Goal: Information Seeking & Learning: Learn about a topic

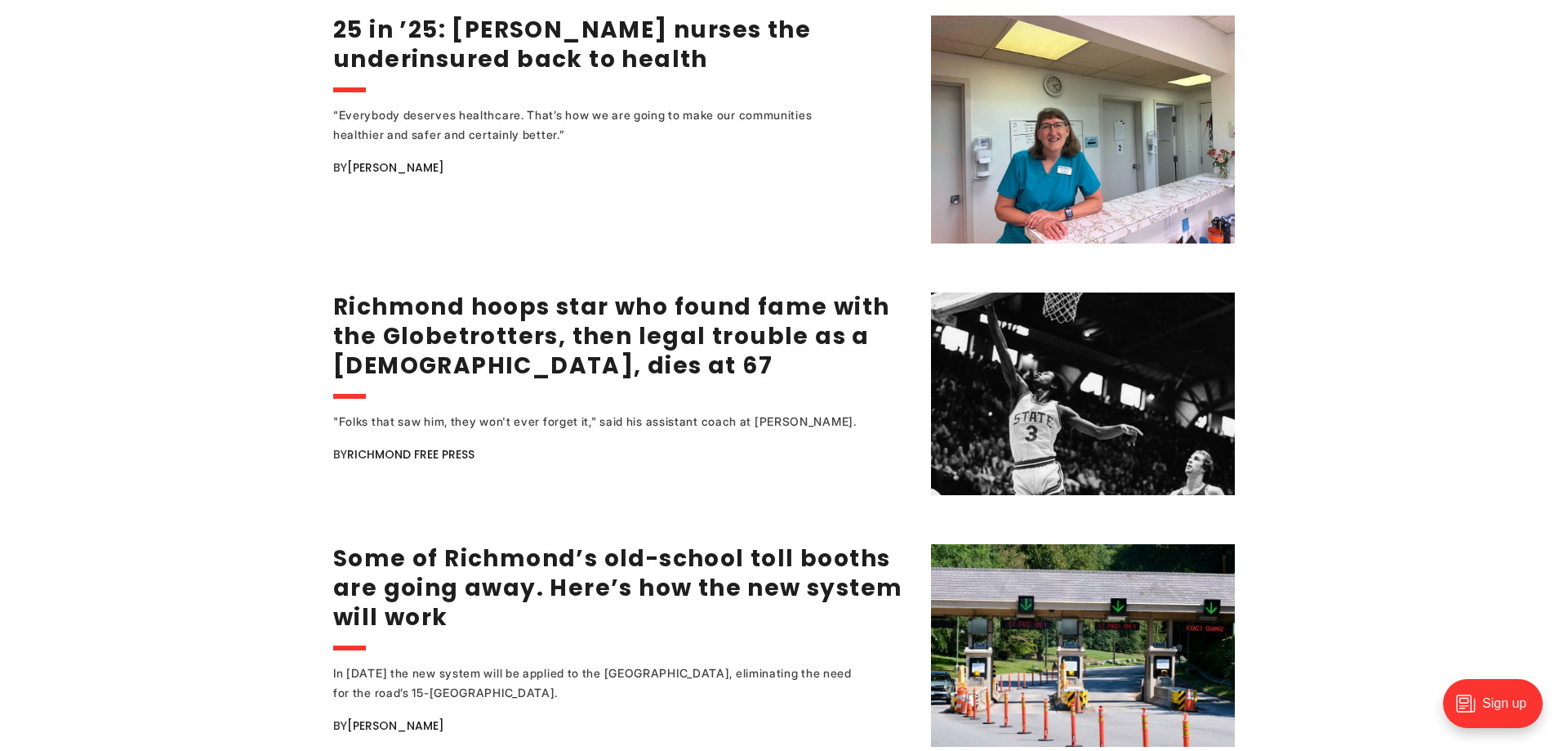
scroll to position [2687, 0]
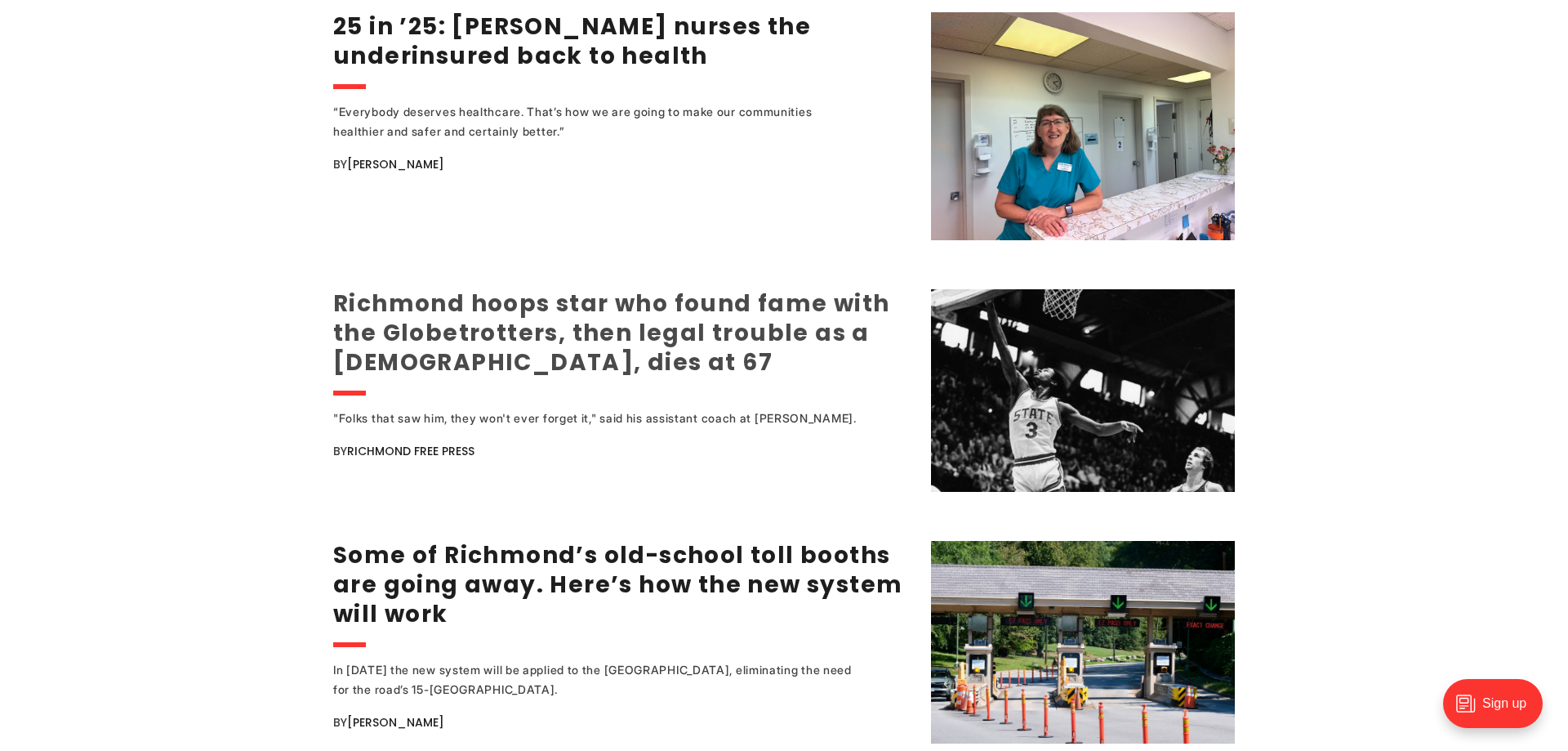
click at [562, 338] on link "Richmond hoops star who found fame with the Globetrotters, then legal trouble a…" at bounding box center [611, 333] width 557 height 91
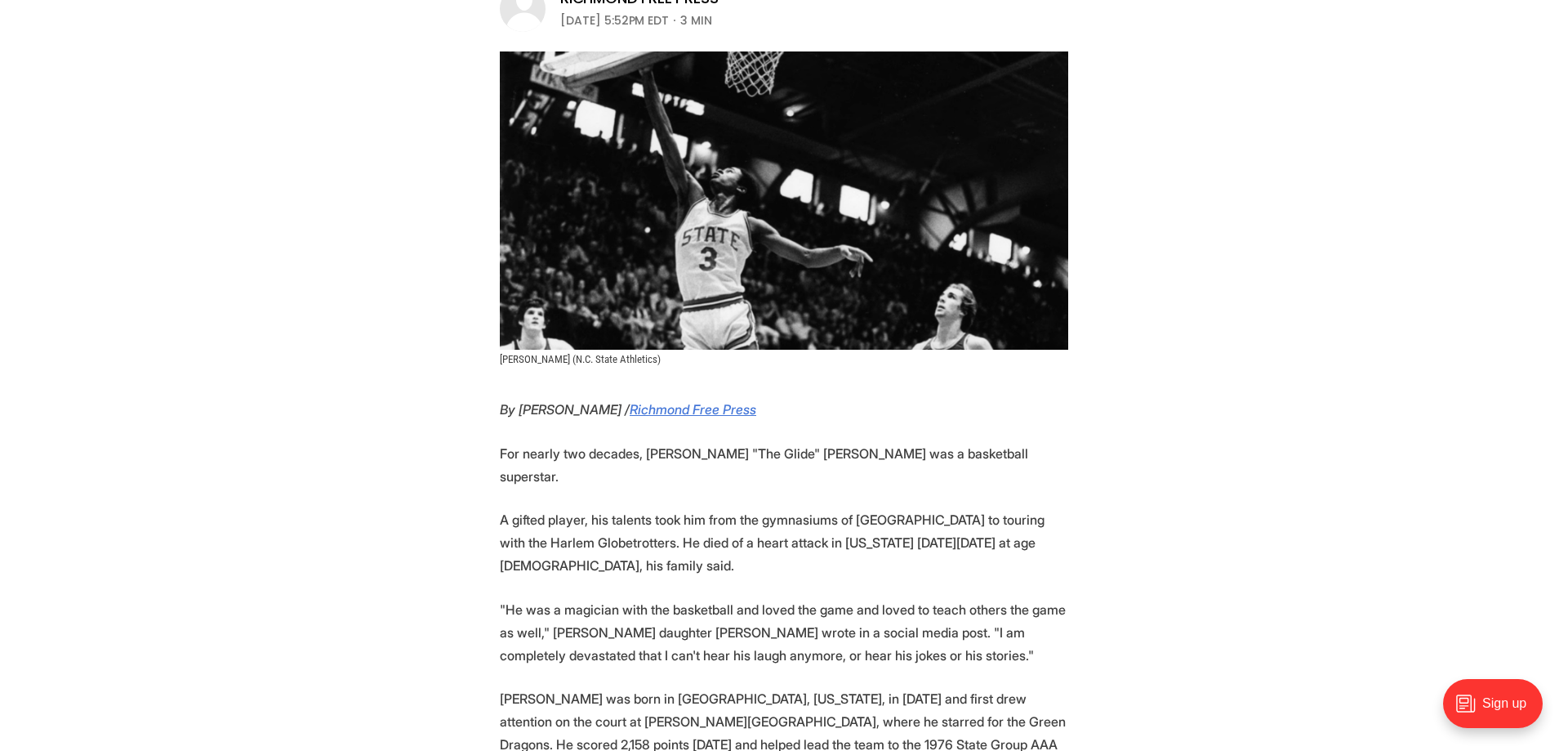
scroll to position [326, 0]
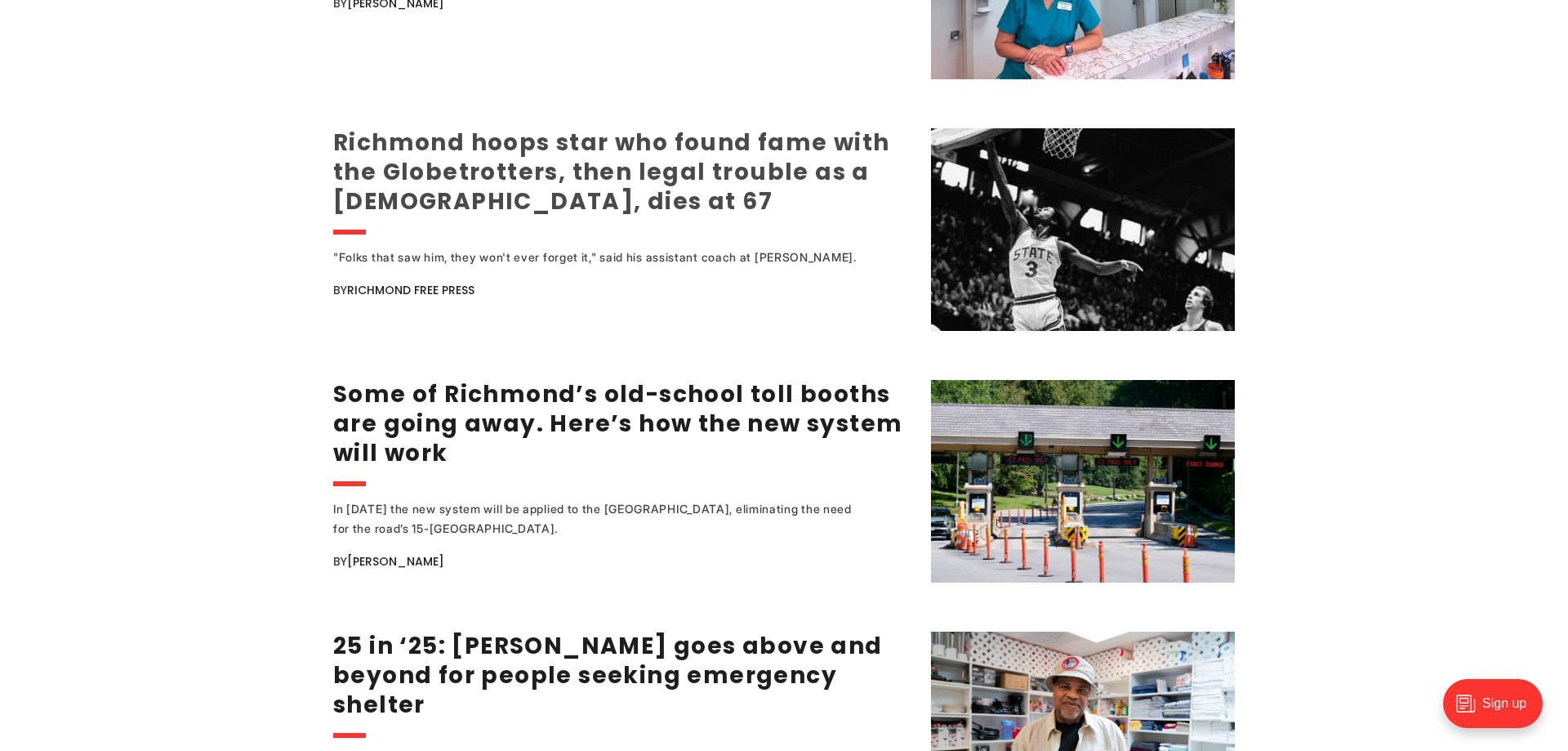
click at [609, 153] on link "Richmond hoops star who found fame with the Globetrotters, then legal trouble a…" at bounding box center [611, 172] width 557 height 91
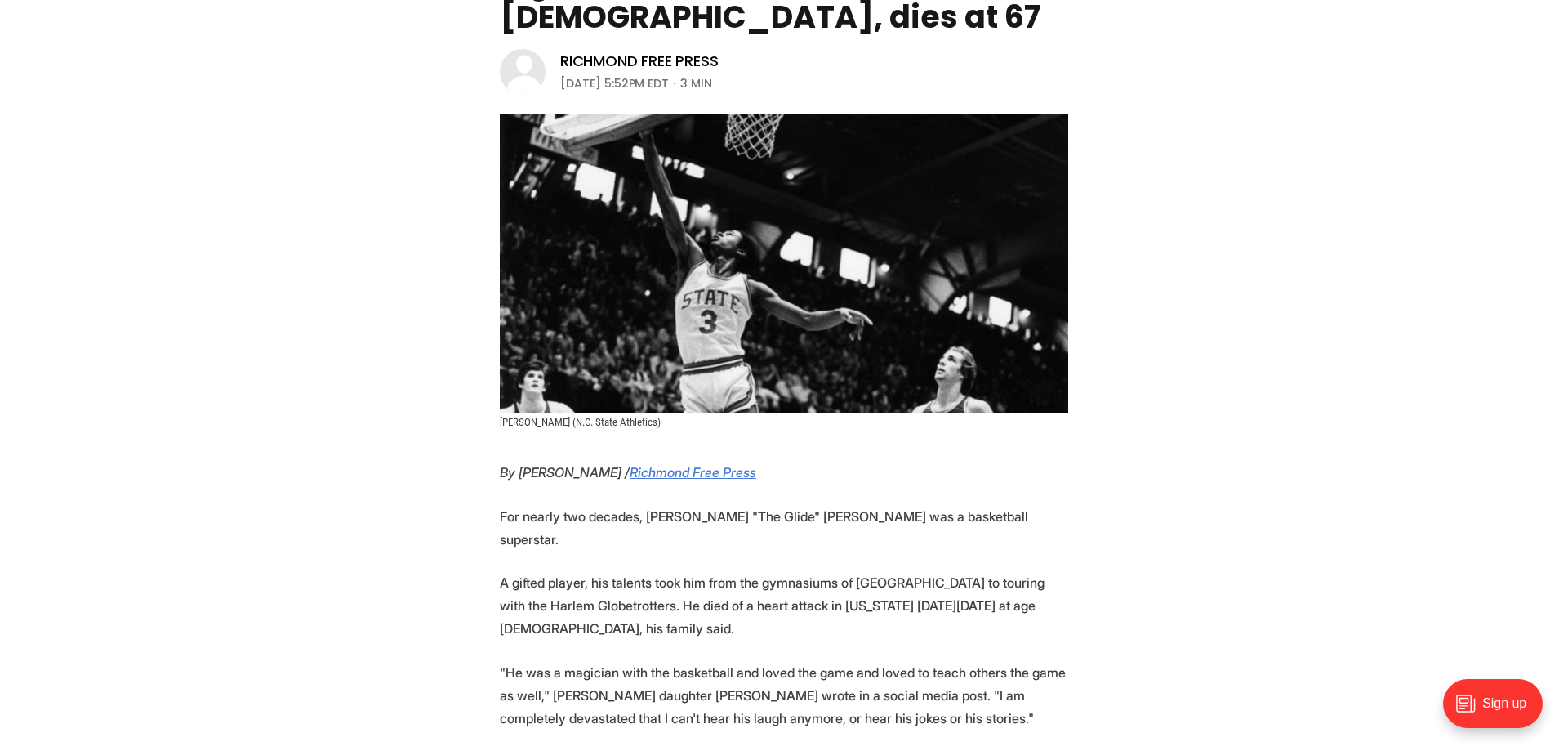
scroll to position [322, 0]
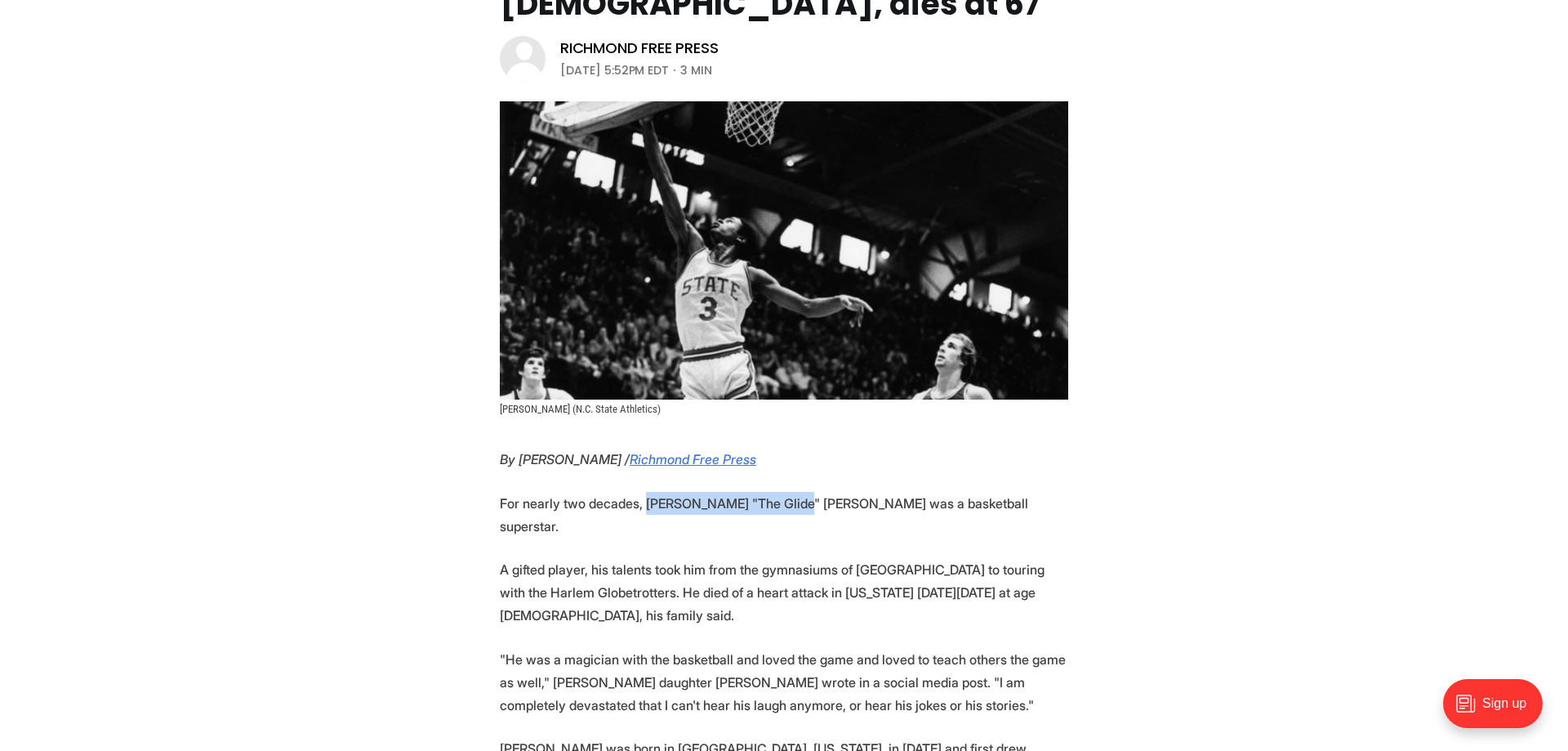
drag, startPoint x: 781, startPoint y: 472, endPoint x: 645, endPoint y: 476, distance: 136.1
click at [645, 492] on p "For nearly two decades, [PERSON_NAME] "The Glide" [PERSON_NAME] was a basketbal…" at bounding box center [784, 515] width 569 height 45
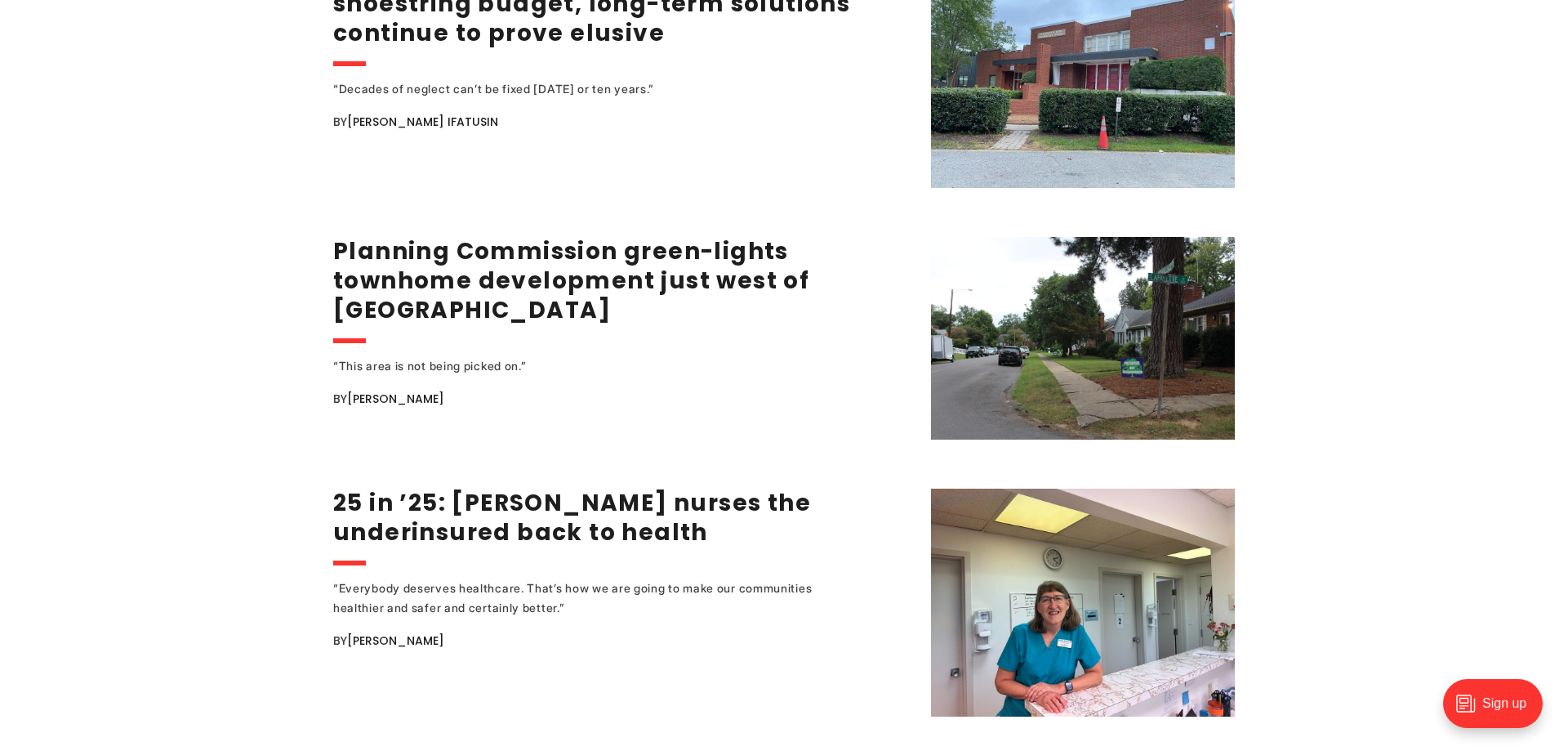
scroll to position [2213, 0]
